Goal: Find specific page/section: Find specific page/section

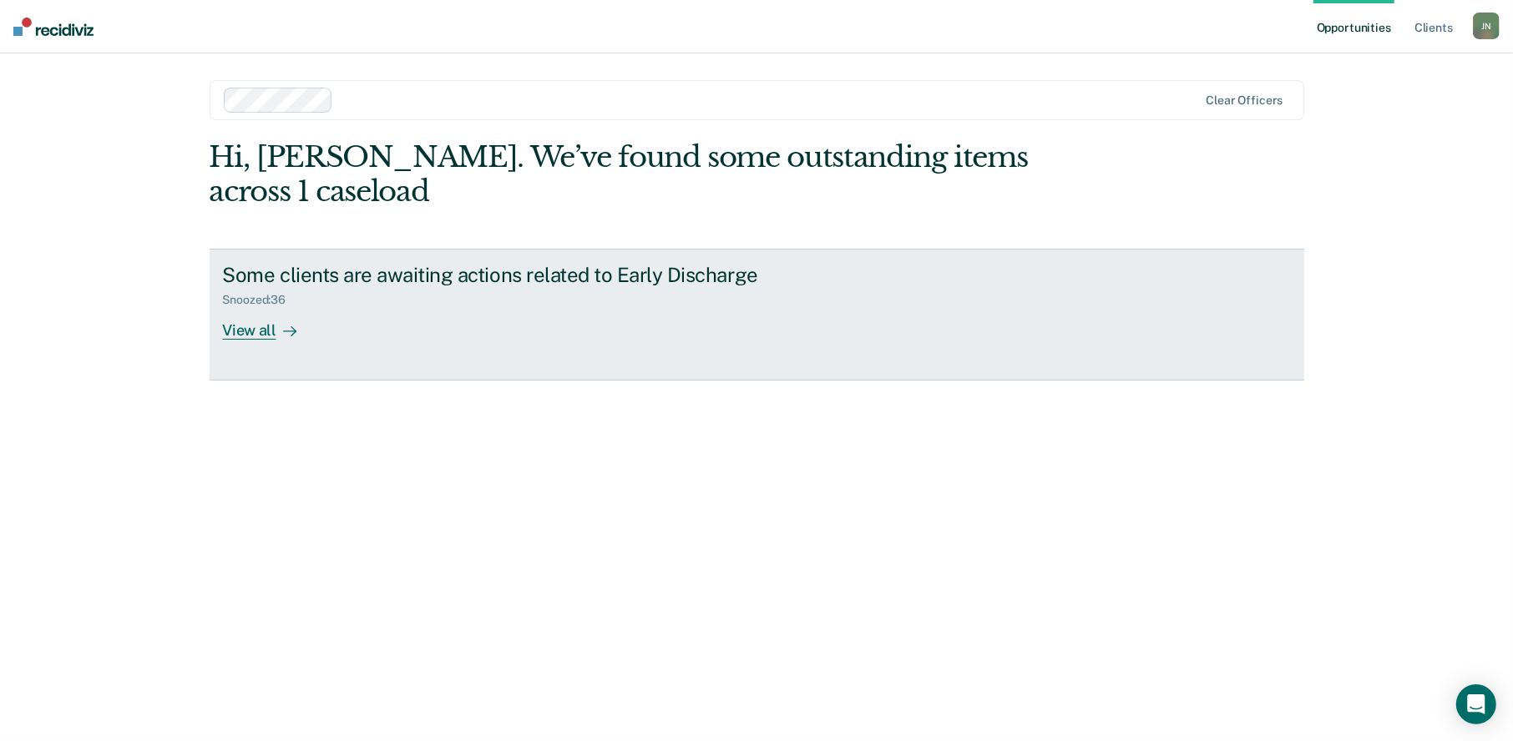
click at [247, 307] on div "View all" at bounding box center [269, 323] width 93 height 33
